Goal: Information Seeking & Learning: Learn about a topic

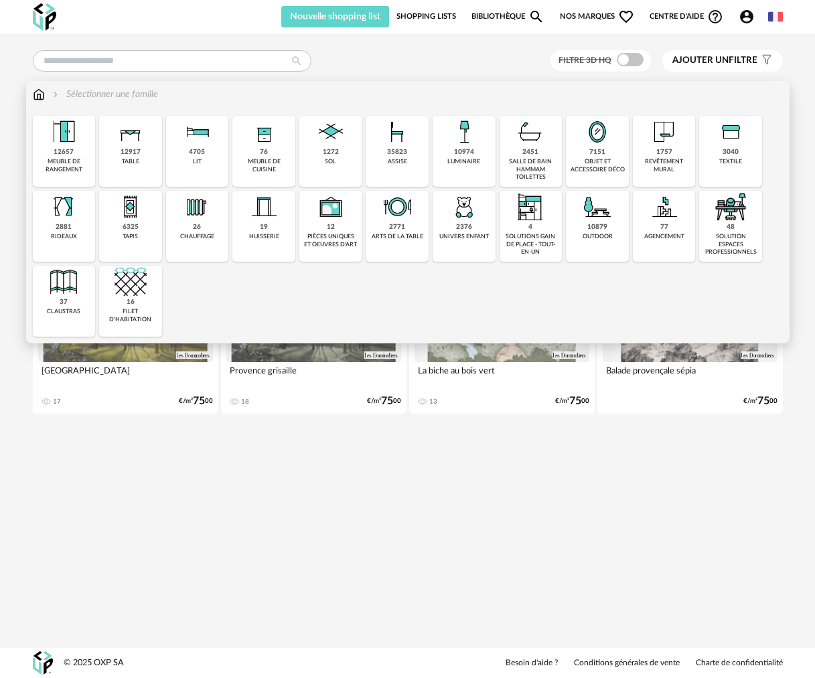
click at [459, 149] on div "10974" at bounding box center [464, 152] width 20 height 9
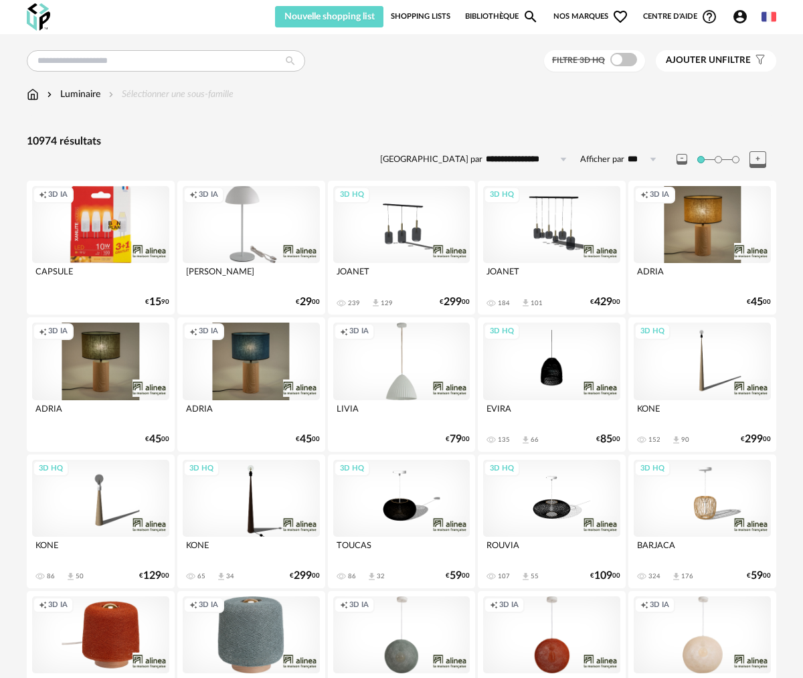
click at [766, 57] on button "Ajouter un filtre s Filter icon" at bounding box center [716, 60] width 120 height 21
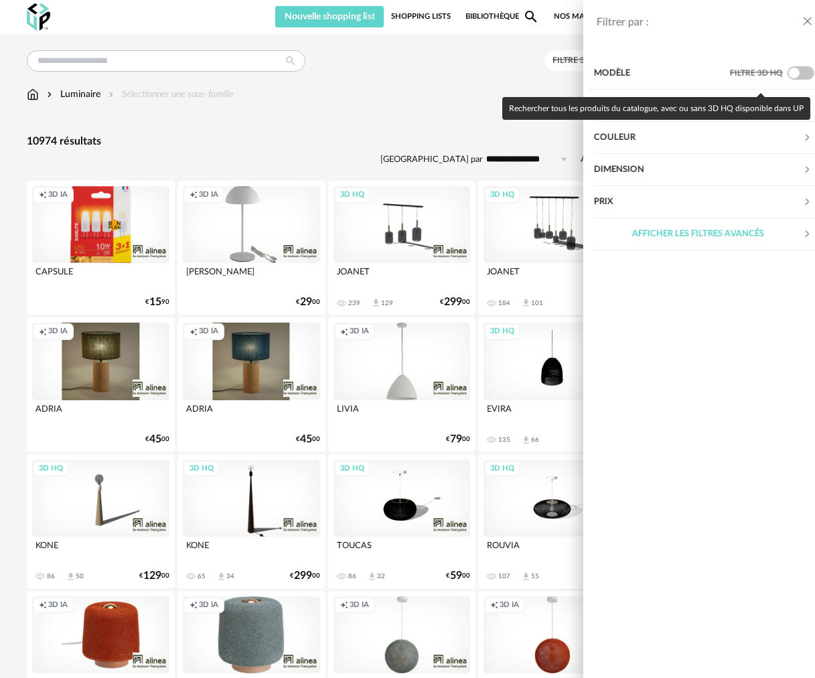
click at [781, 78] on span at bounding box center [787, 72] width 27 height 13
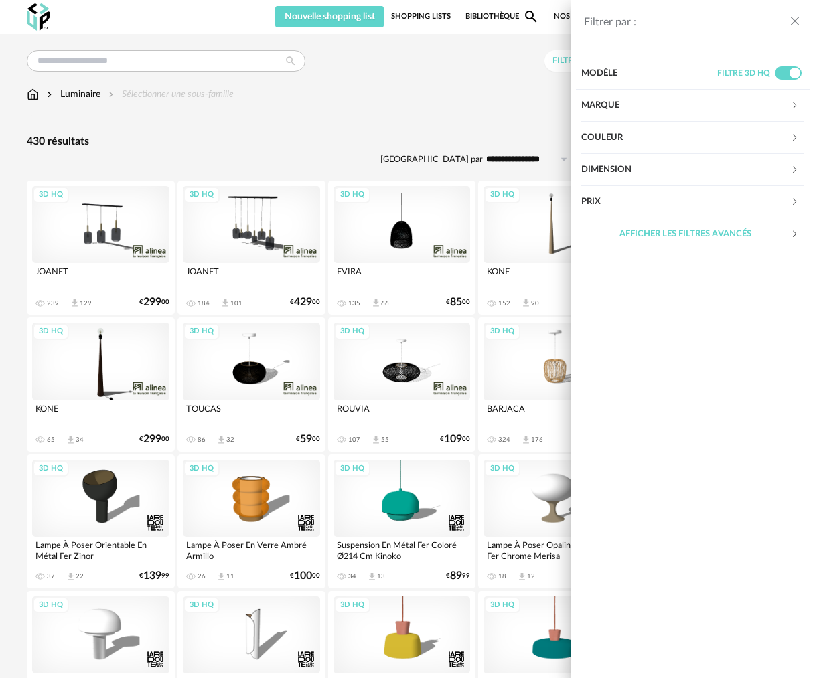
click at [398, 137] on div "Filtrer par : Modèle Filtre 3D HQ Marque &tradition 0 101 Copenhagen 0 366 Conc…" at bounding box center [407, 339] width 815 height 678
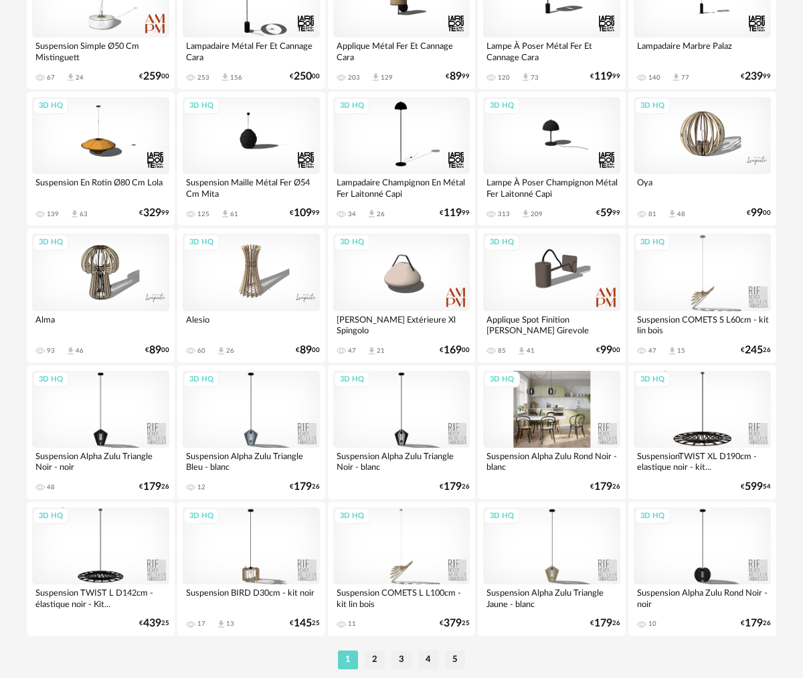
scroll to position [2320, 0]
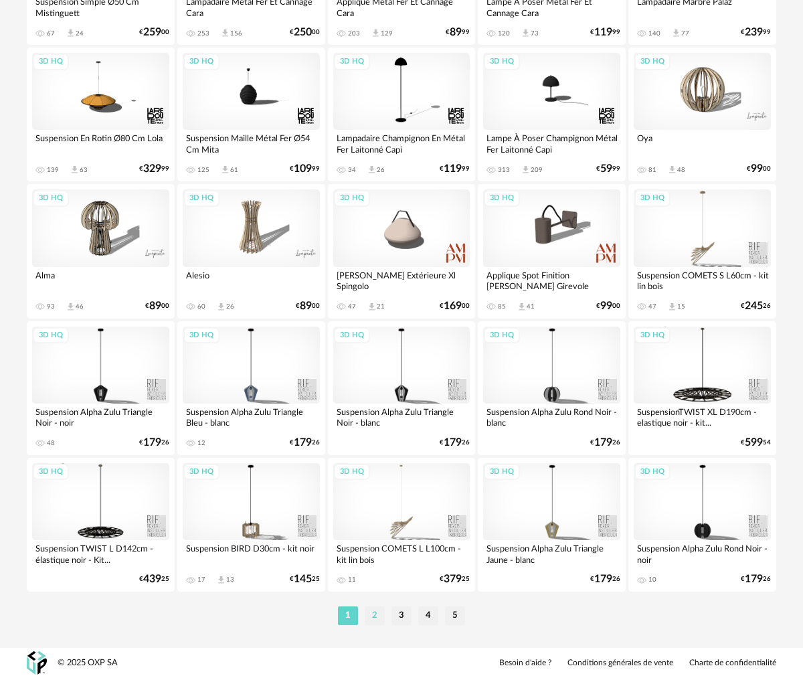
click at [380, 619] on li "2" at bounding box center [375, 615] width 20 height 19
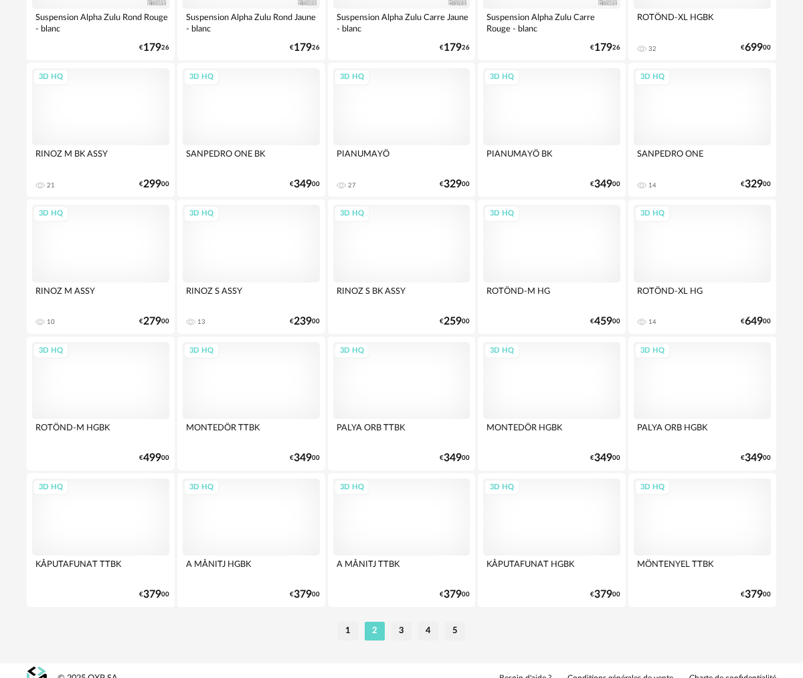
scroll to position [2320, 0]
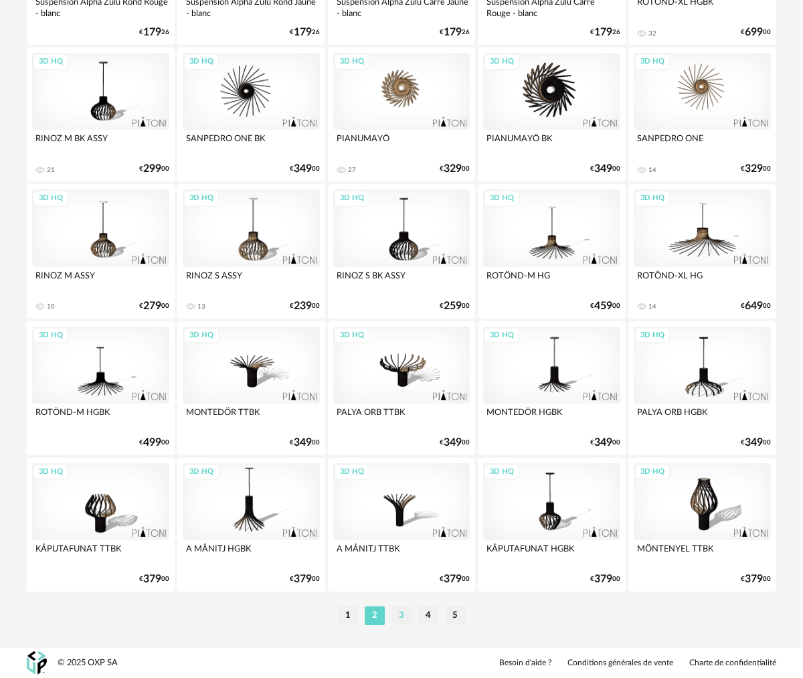
click at [398, 613] on li "3" at bounding box center [402, 615] width 20 height 19
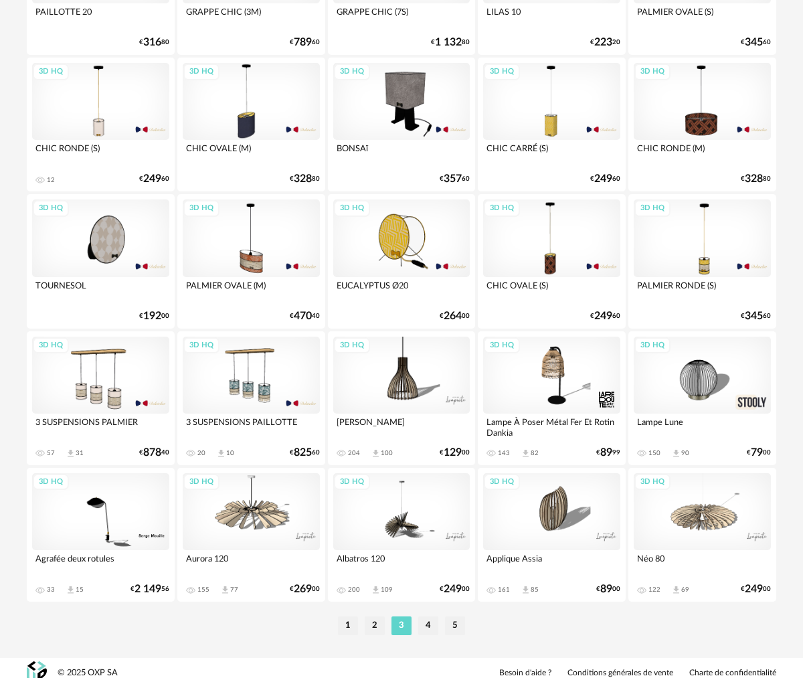
scroll to position [2320, 0]
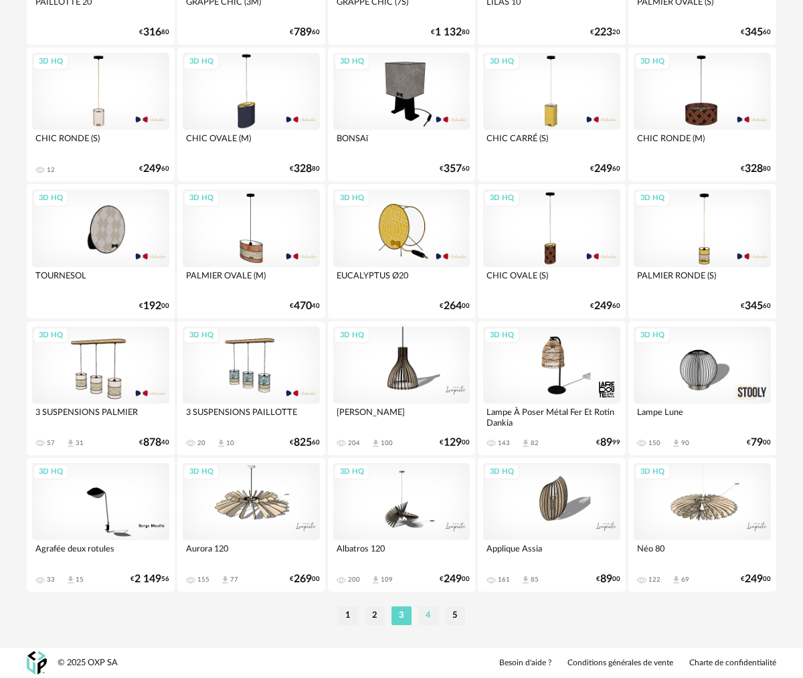
click at [426, 619] on li "4" at bounding box center [428, 615] width 20 height 19
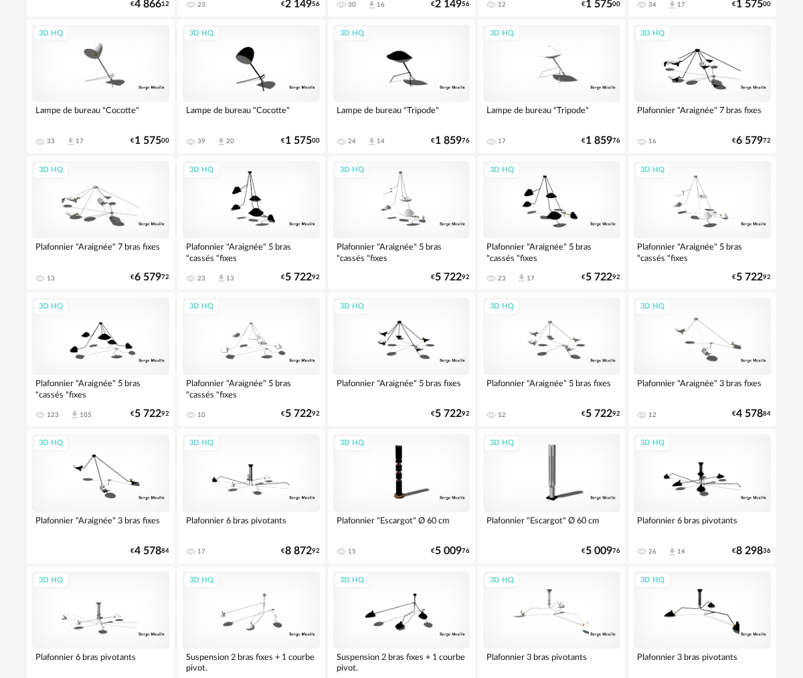
scroll to position [2320, 0]
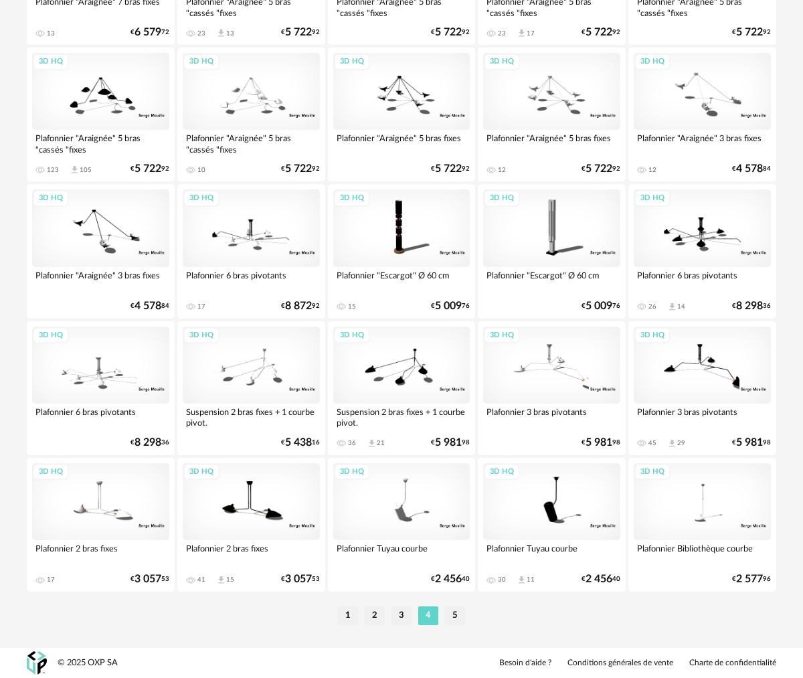
click at [455, 612] on li "5" at bounding box center [455, 615] width 20 height 19
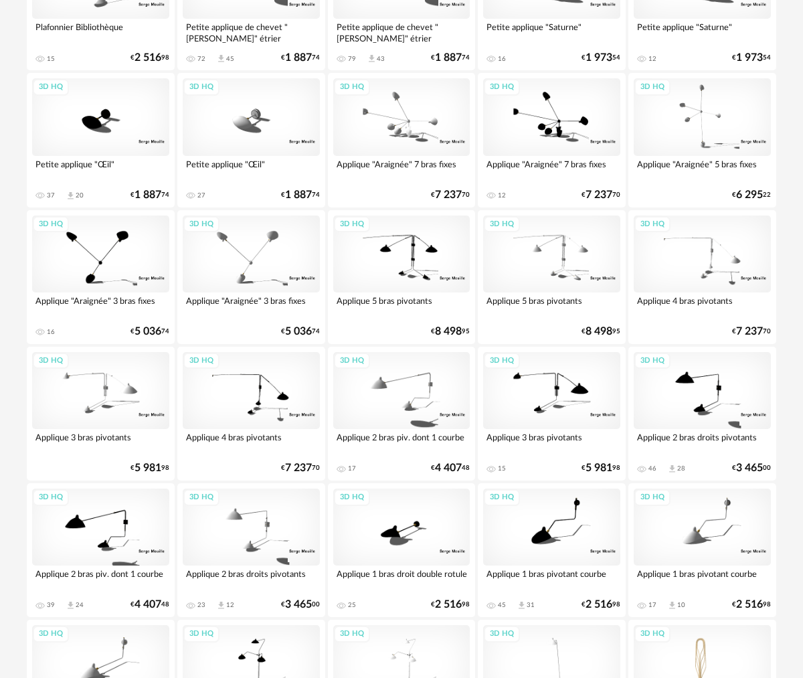
scroll to position [72, 0]
